Goal: Task Accomplishment & Management: Use online tool/utility

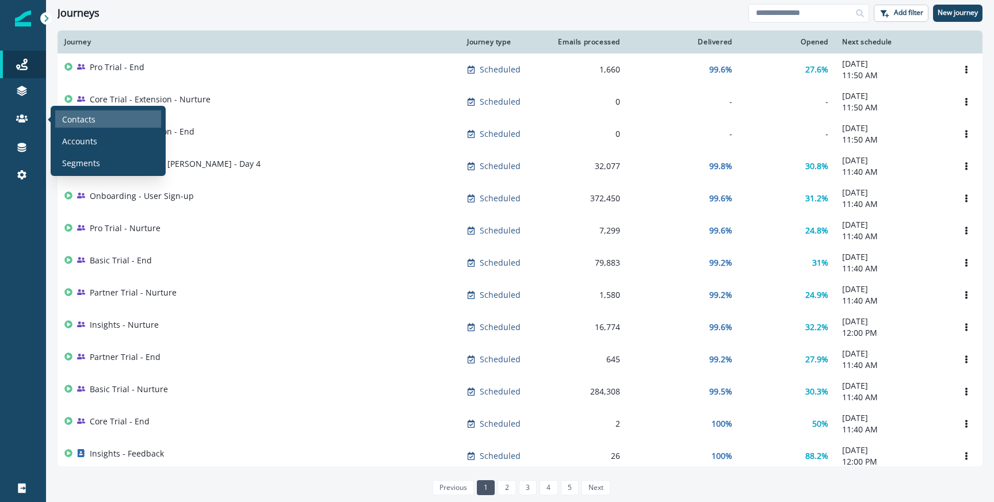
click at [77, 119] on p "Contacts" at bounding box center [78, 119] width 33 height 12
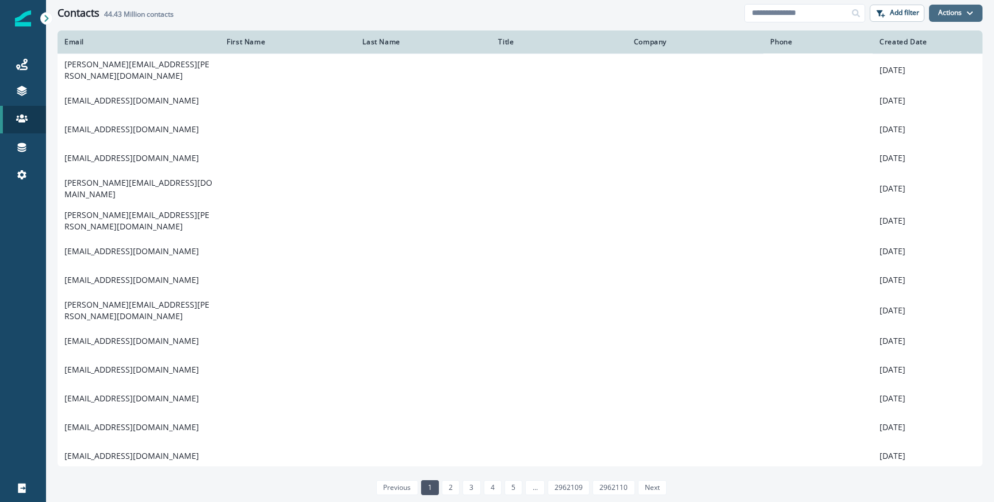
click at [966, 21] on button "Actions" at bounding box center [955, 13] width 53 height 17
click at [893, 12] on p "Add filter" at bounding box center [904, 13] width 29 height 8
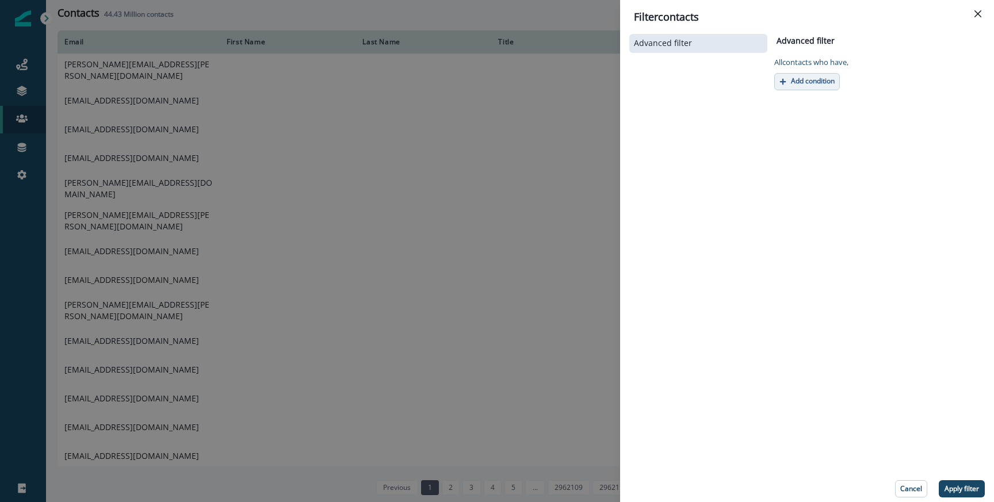
click at [785, 83] on icon "button" at bounding box center [782, 81] width 7 height 7
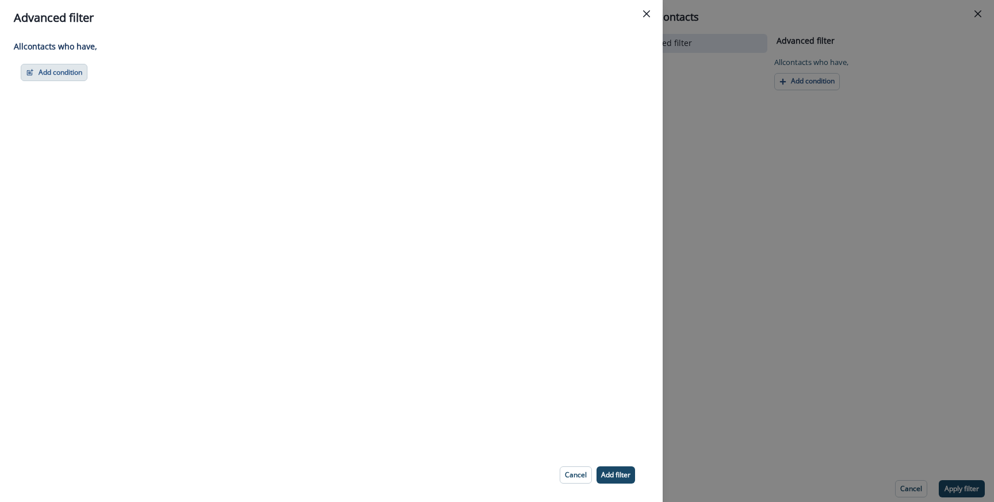
click at [67, 64] on button "Add condition" at bounding box center [54, 72] width 67 height 17
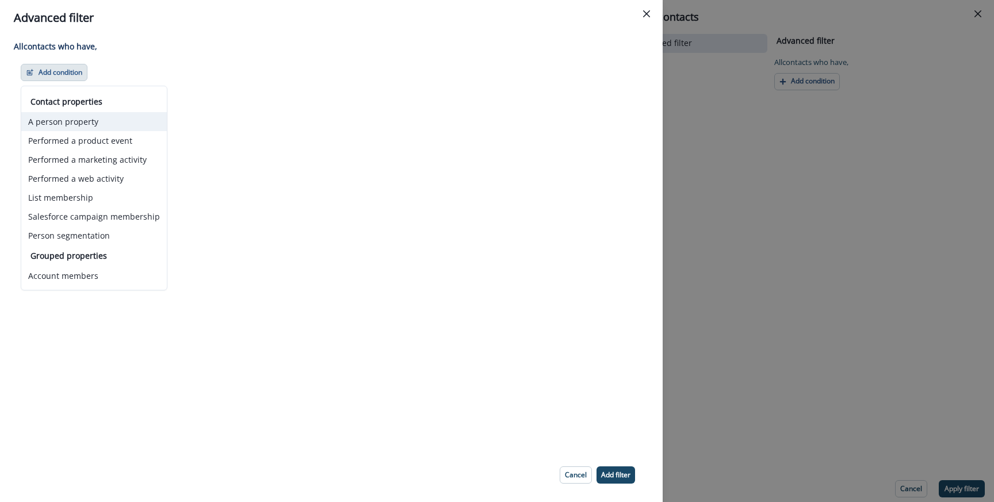
click at [67, 122] on button "A person property" at bounding box center [93, 121] width 145 height 19
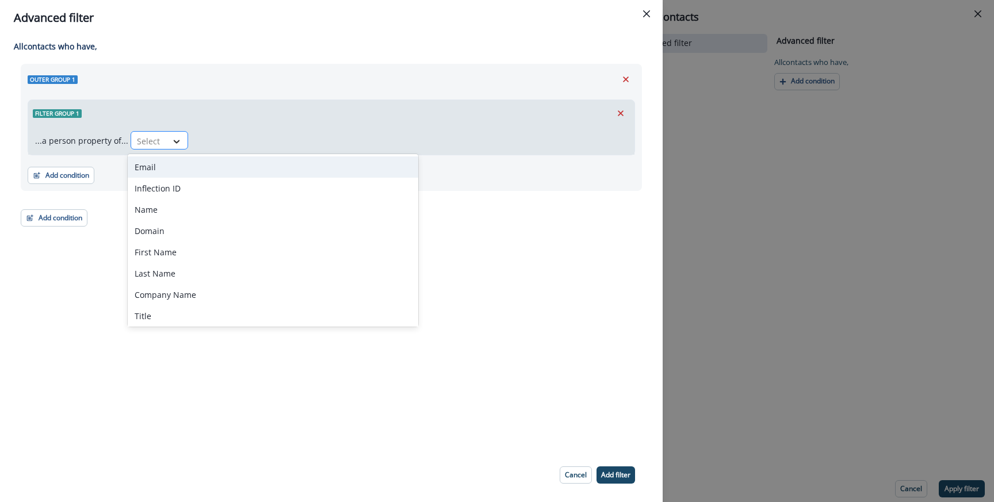
click at [181, 142] on div at bounding box center [177, 142] width 20 height 12
type input "*"
type input "*********"
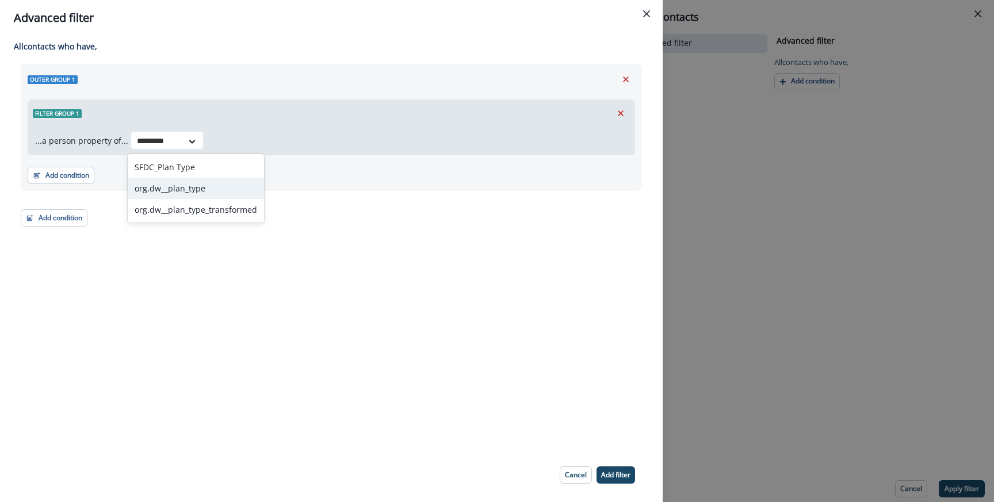
click at [167, 188] on div "org.dw__plan_type" at bounding box center [196, 188] width 136 height 21
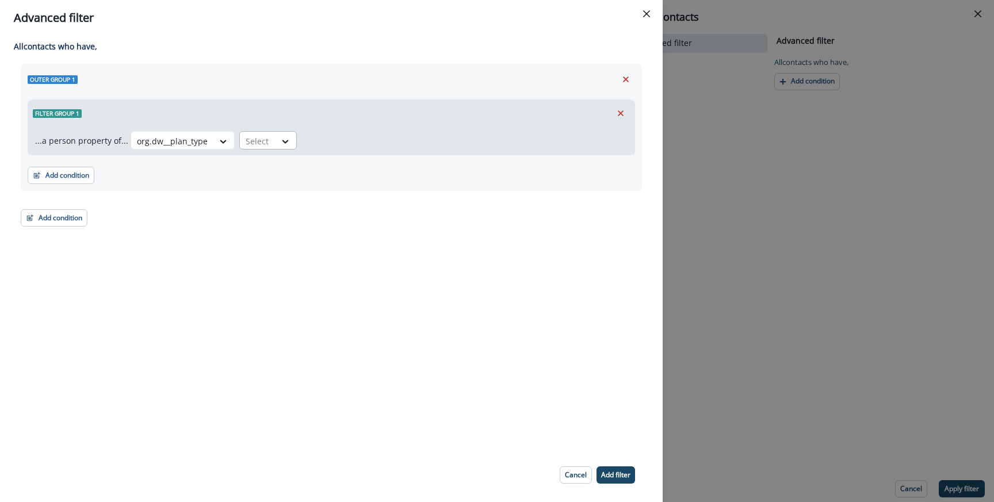
click at [275, 150] on div at bounding box center [285, 141] width 21 height 19
click at [278, 173] on div "blank" at bounding box center [280, 166] width 90 height 21
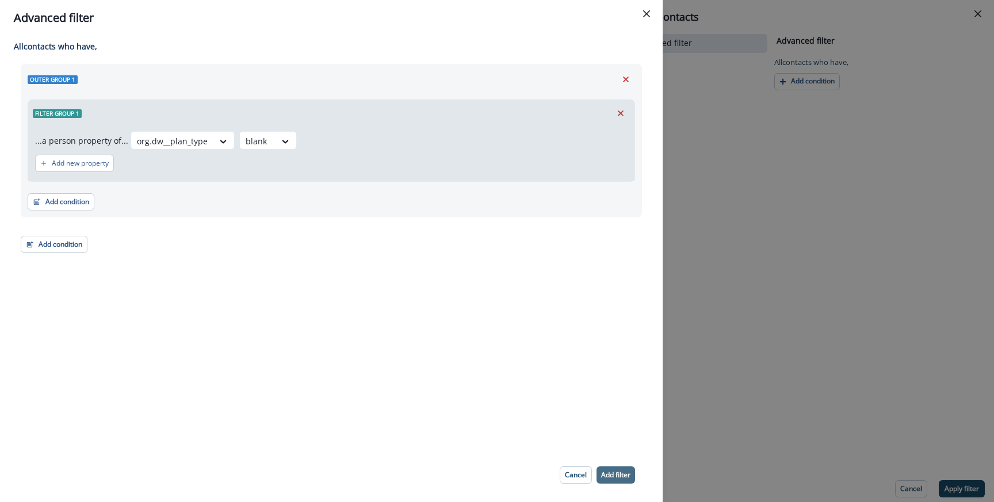
click at [622, 478] on p "Add filter" at bounding box center [615, 475] width 29 height 8
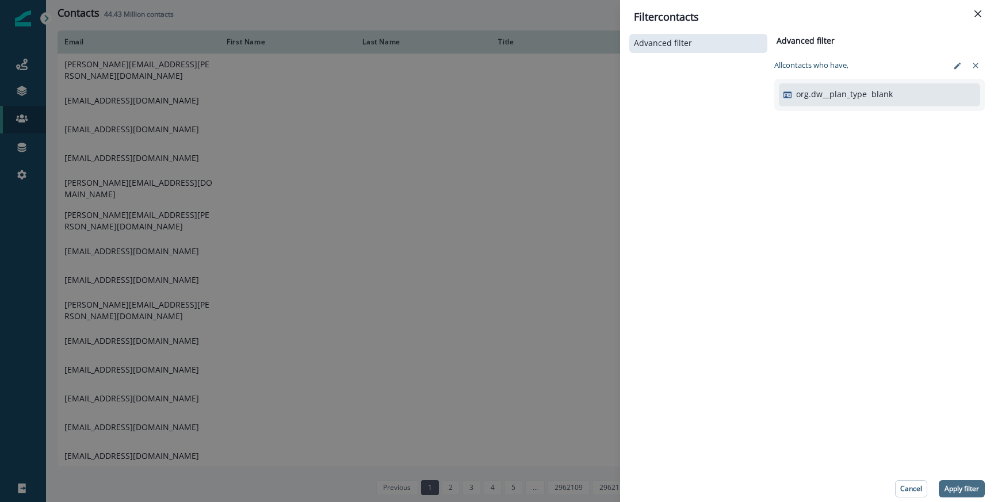
click at [962, 483] on button "Apply filter" at bounding box center [962, 488] width 46 height 17
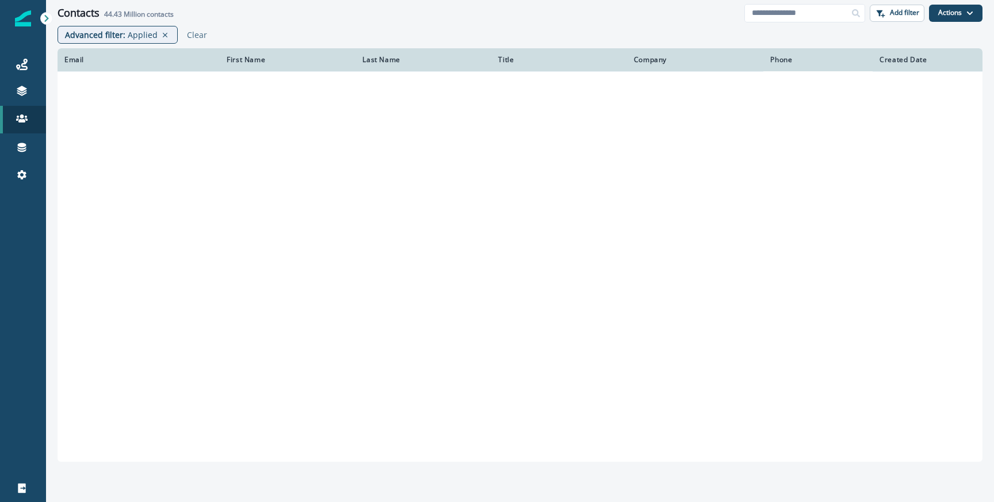
click at [380, 30] on div "Advanced filter : Applied Clear" at bounding box center [520, 37] width 948 height 22
click at [22, 70] on div "Journeys" at bounding box center [23, 65] width 37 height 14
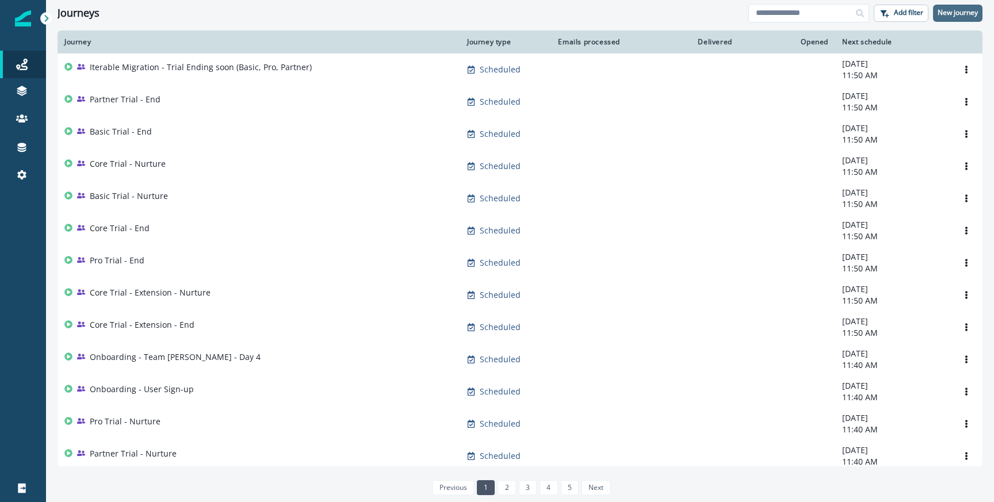
click at [957, 14] on p "New journey" at bounding box center [957, 13] width 40 height 8
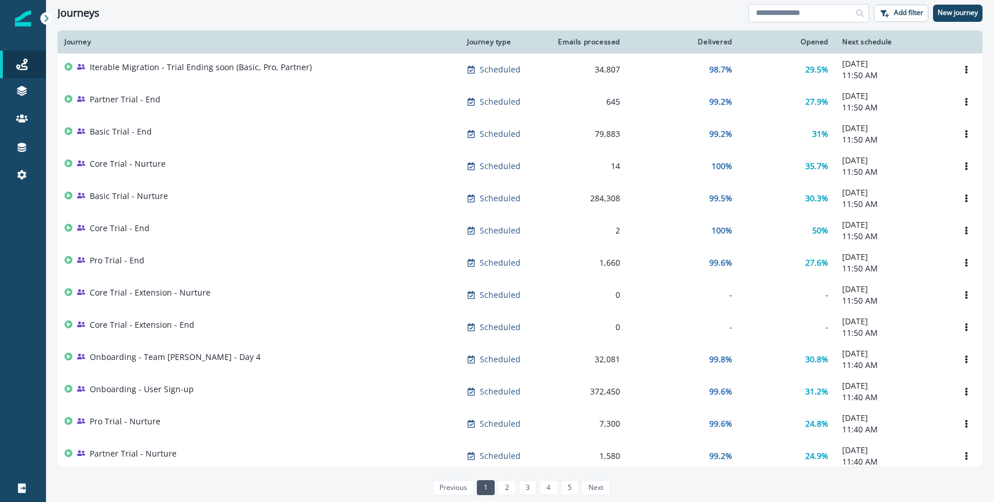
click at [782, 19] on input at bounding box center [808, 13] width 121 height 18
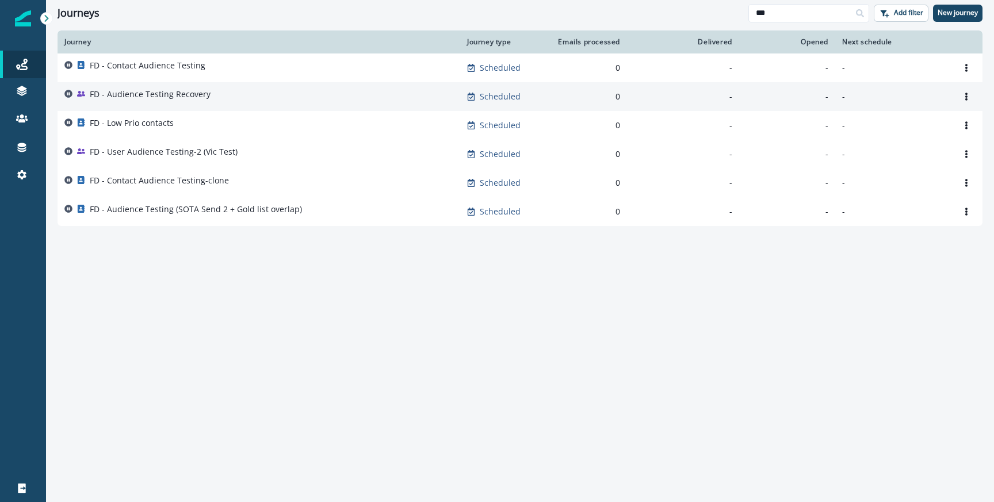
type input "**"
click at [201, 93] on p "FD - Audience Testing Recovery" at bounding box center [150, 95] width 121 height 12
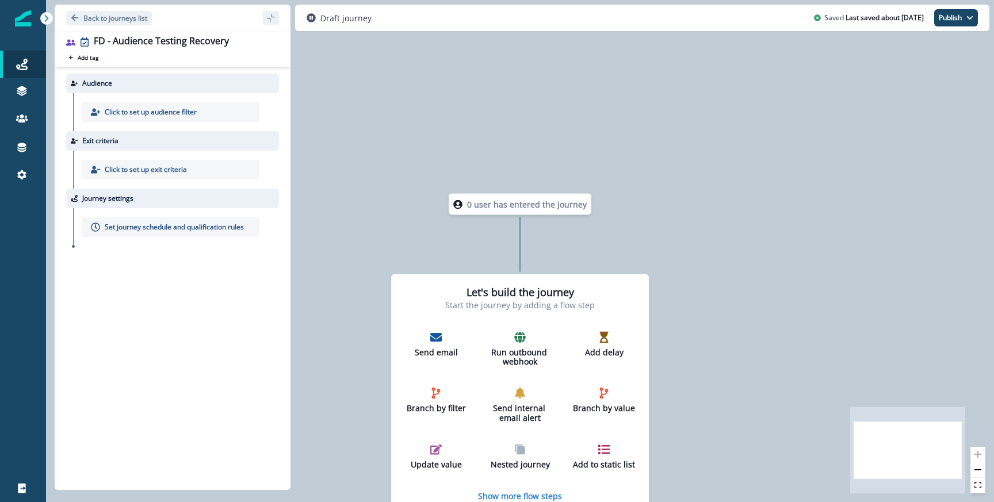
click at [189, 110] on p "Click to set up audience filter" at bounding box center [151, 112] width 92 height 10
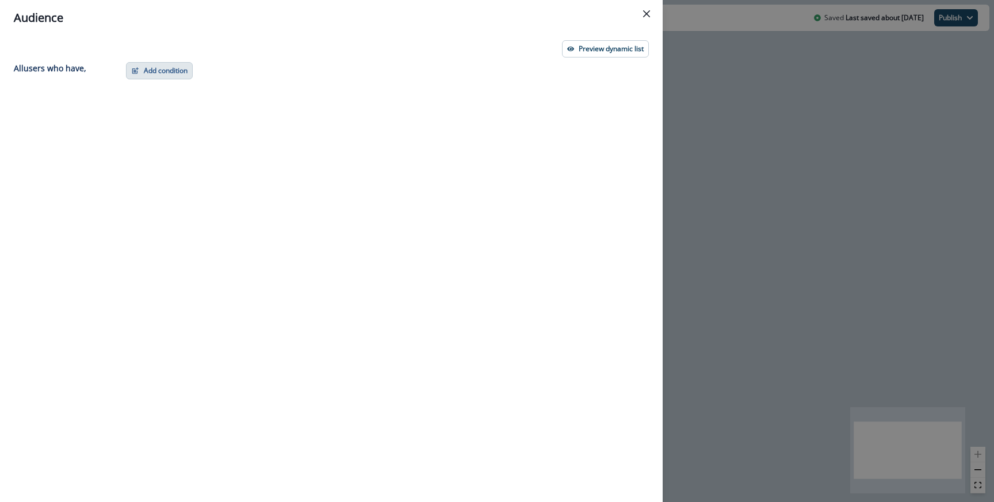
click at [191, 66] on button "Add condition" at bounding box center [159, 70] width 67 height 17
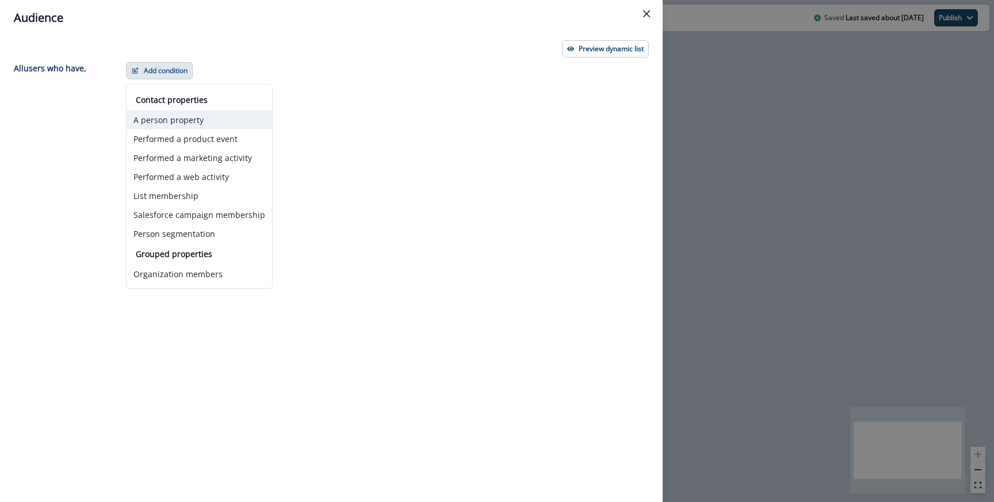
click at [182, 125] on button "A person property" at bounding box center [199, 119] width 145 height 19
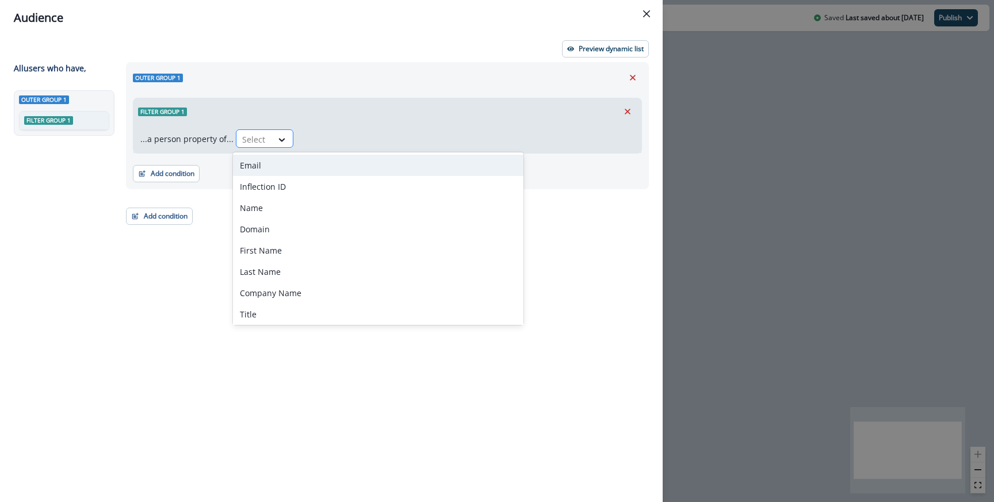
click at [250, 136] on div at bounding box center [254, 139] width 24 height 14
type input "*********"
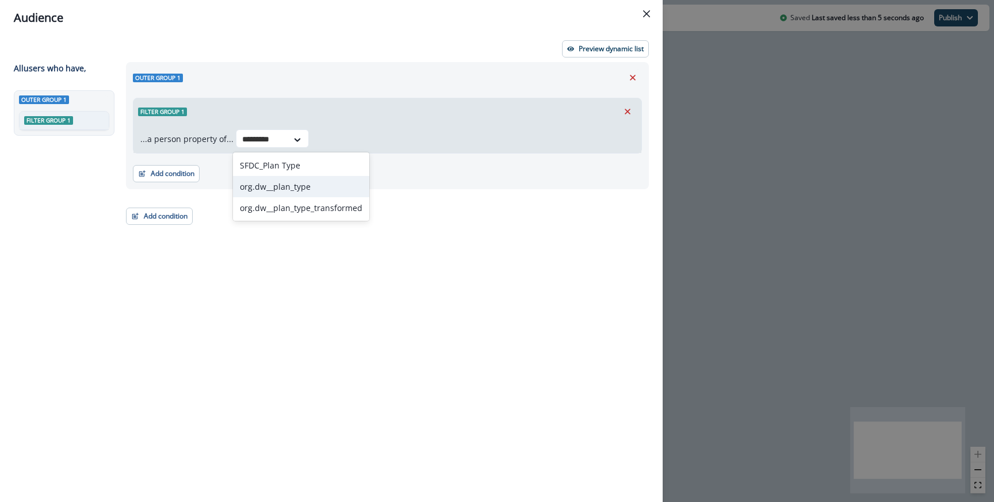
click at [293, 184] on div "org.dw__plan_type" at bounding box center [301, 186] width 136 height 21
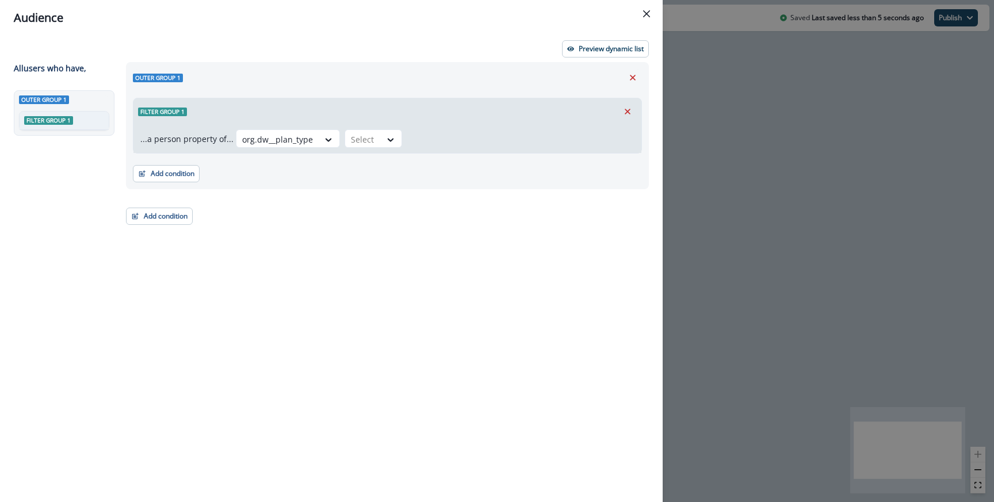
click at [371, 122] on div "Filter group 1" at bounding box center [387, 111] width 508 height 26
click at [363, 133] on div at bounding box center [363, 139] width 24 height 14
click at [374, 164] on div "blank" at bounding box center [385, 165] width 90 height 21
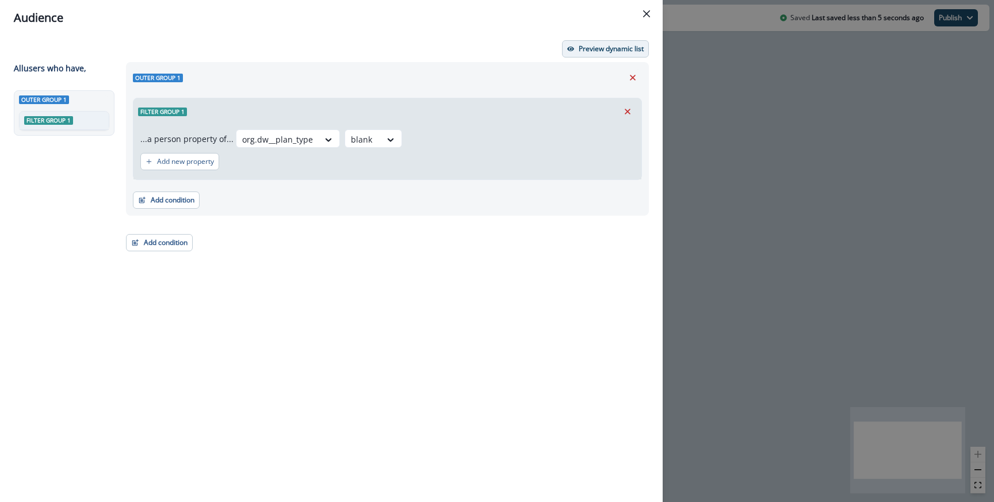
click at [619, 49] on p "Preview dynamic list" at bounding box center [611, 49] width 65 height 8
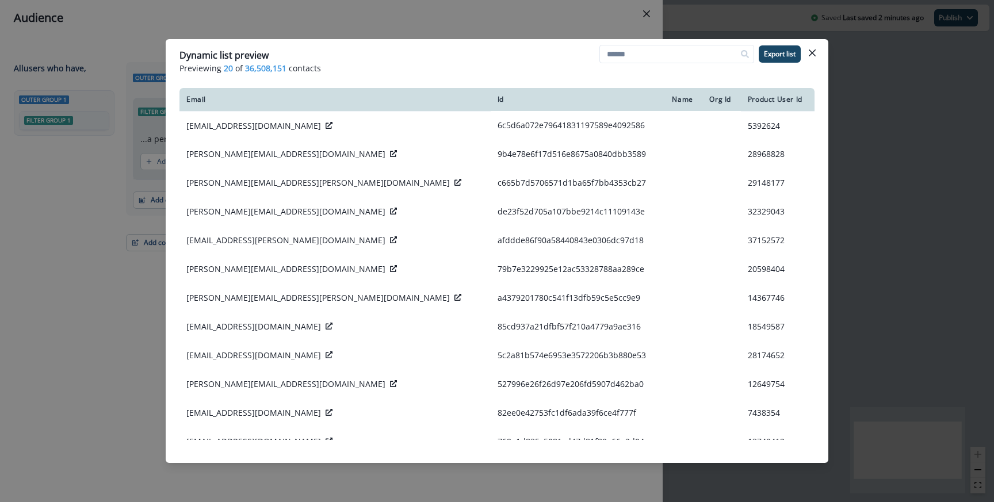
click at [565, 27] on div "Dynamic list preview Previewing 20 of 36,508,151 contacts Export list Email Id …" at bounding box center [497, 251] width 994 height 502
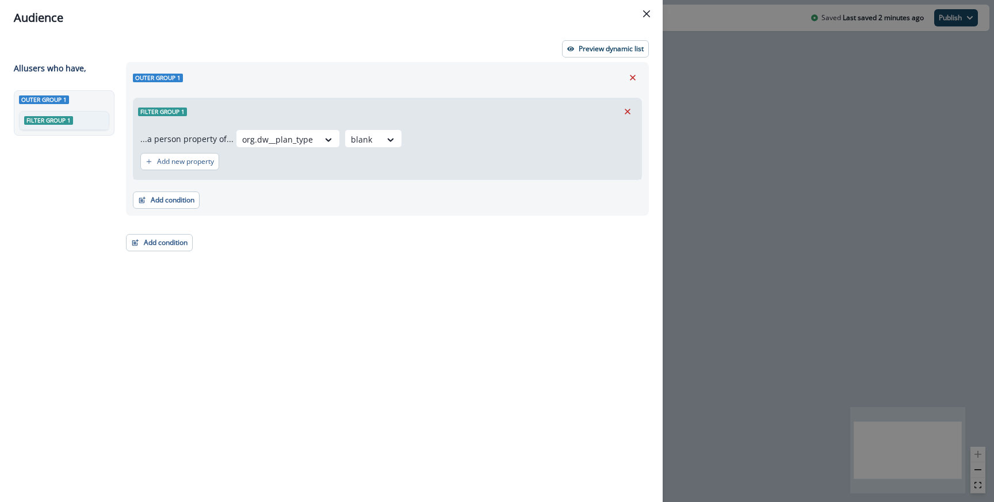
click at [311, 208] on div "Add condition Contact properties A person property Performed a product event Pe…" at bounding box center [387, 194] width 509 height 29
